Goal: Share content

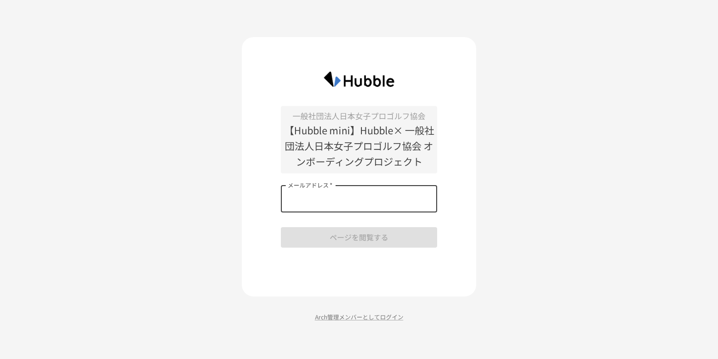
click at [369, 206] on input "メールアドレス   *" at bounding box center [359, 198] width 156 height 27
click at [314, 243] on div "一般社団法人日本女子プロゴルフ協会 【Hubble mini】Hubble× 一般社団法人日本女子プロゴルフ協会 オンボーディングプロジェクト メールアドレス…" at bounding box center [359, 177] width 156 height 142
click at [314, 220] on div "一般社団法人日本女子プロゴルフ協会 【Hubble mini】Hubble× 一般社団法人日本女子プロゴルフ協会 オンボーディングプロジェクト メールアドレス…" at bounding box center [359, 177] width 156 height 142
click at [314, 217] on div "一般社団法人日本女子プロゴルフ協会 【Hubble mini】Hubble× 一般社団法人日本女子プロゴルフ協会 オンボーディングプロジェクト メールアドレス…" at bounding box center [359, 177] width 156 height 142
click at [314, 209] on input "メールアドレス   *" at bounding box center [359, 198] width 156 height 27
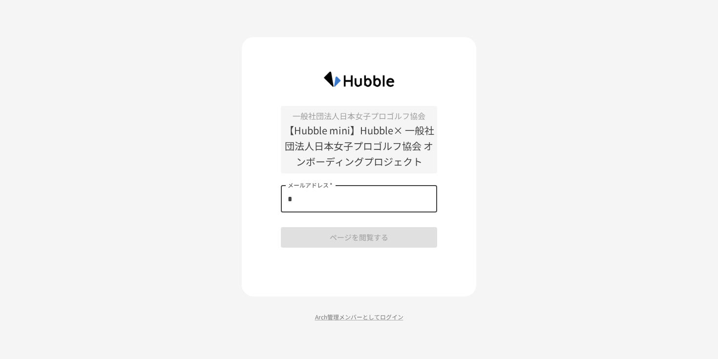
type input "**********"
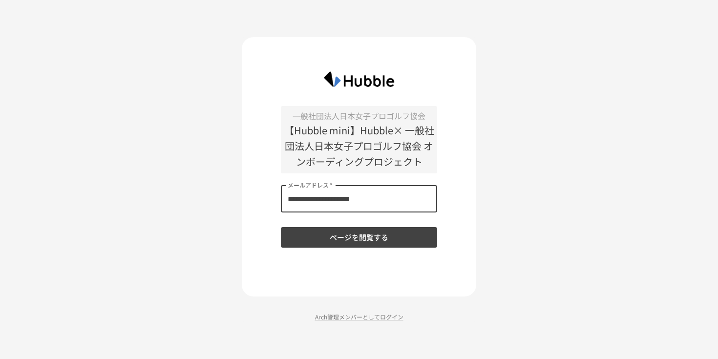
click at [342, 234] on button "ページを閲覧する" at bounding box center [359, 237] width 156 height 21
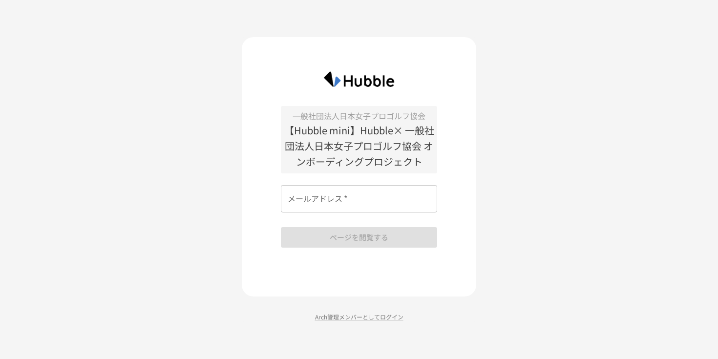
click at [356, 76] on img at bounding box center [359, 78] width 88 height 25
click at [345, 322] on div "一般社団法人日本女子プロゴルフ協会 【Hubble mini】Hubble× 一般社団法人日本女子プロゴルフ協会 オンボーディングプロジェクト メールアドレス…" at bounding box center [359, 179] width 718 height 359
click at [345, 317] on p "Arch管理メンバーとしてログイン" at bounding box center [359, 316] width 234 height 9
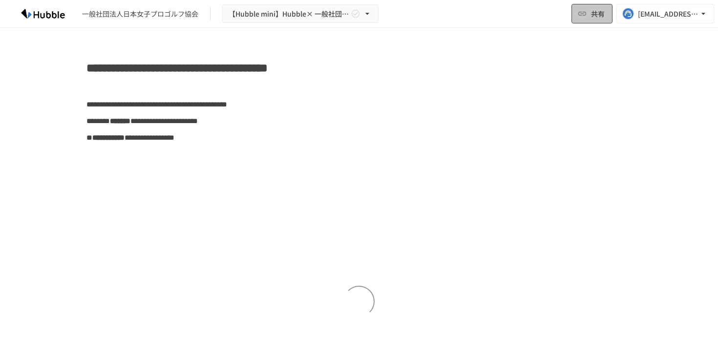
click at [592, 9] on span "共有" at bounding box center [598, 13] width 14 height 11
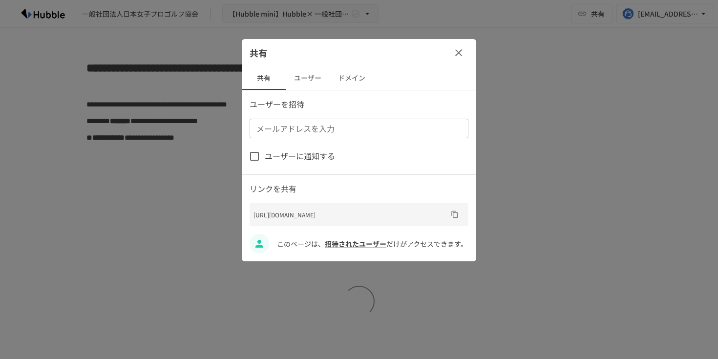
click at [364, 81] on button "ドメイン" at bounding box center [352, 77] width 44 height 23
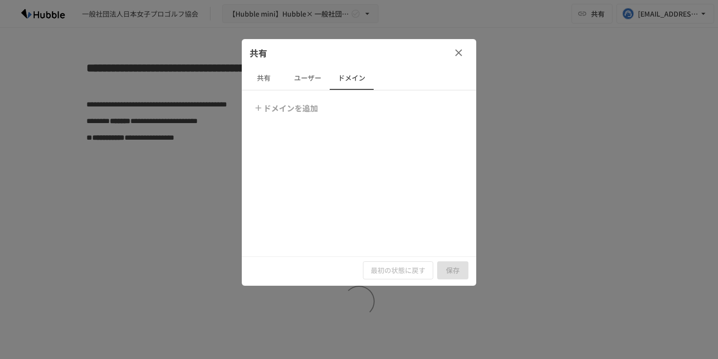
click at [289, 113] on button "ドメインを追加" at bounding box center [286, 108] width 70 height 20
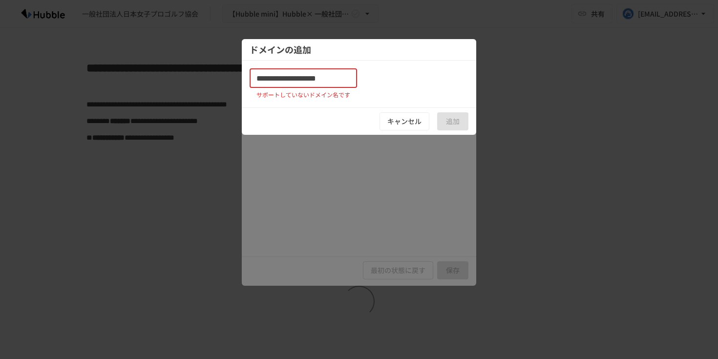
drag, startPoint x: 293, startPoint y: 82, endPoint x: 248, endPoint y: 82, distance: 44.9
click at [248, 82] on div "**********" at bounding box center [359, 83] width 234 height 31
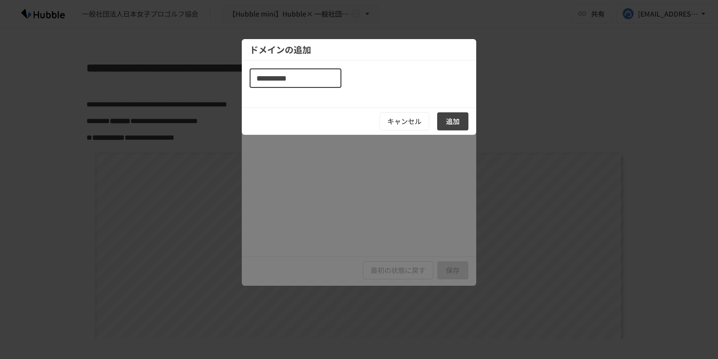
type input "**********"
click at [462, 122] on button "追加" at bounding box center [452, 121] width 31 height 18
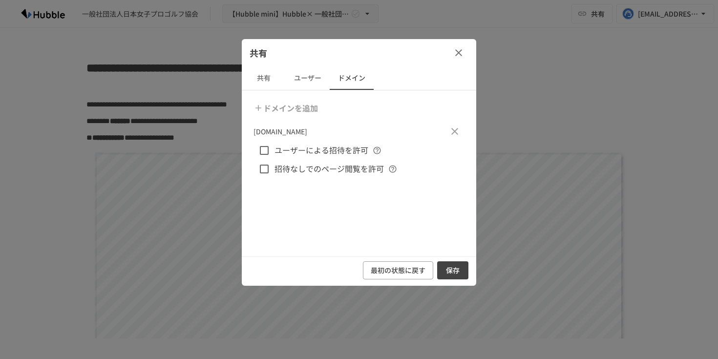
click at [347, 152] on span "ユーザーによる招待を許可" at bounding box center [321, 150] width 94 height 13
click at [347, 164] on span "招待なしでのページ閲覧を許可" at bounding box center [328, 169] width 109 height 13
click at [455, 274] on button "保存" at bounding box center [452, 270] width 31 height 18
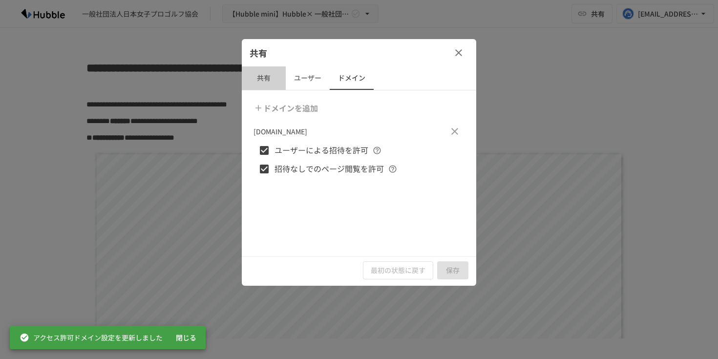
click at [268, 77] on button "共有" at bounding box center [264, 77] width 44 height 23
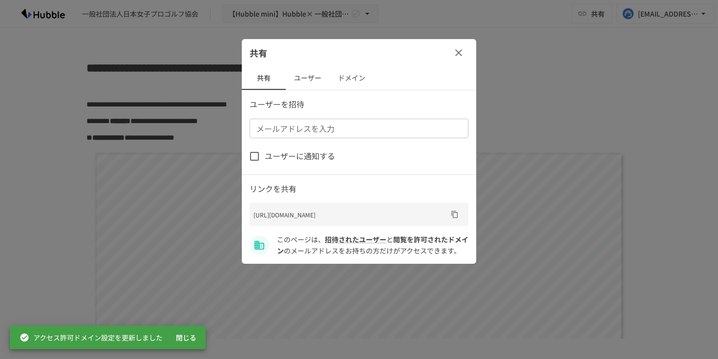
click at [454, 214] on icon "URLをコピー" at bounding box center [454, 214] width 6 height 7
